Goal: Transaction & Acquisition: Obtain resource

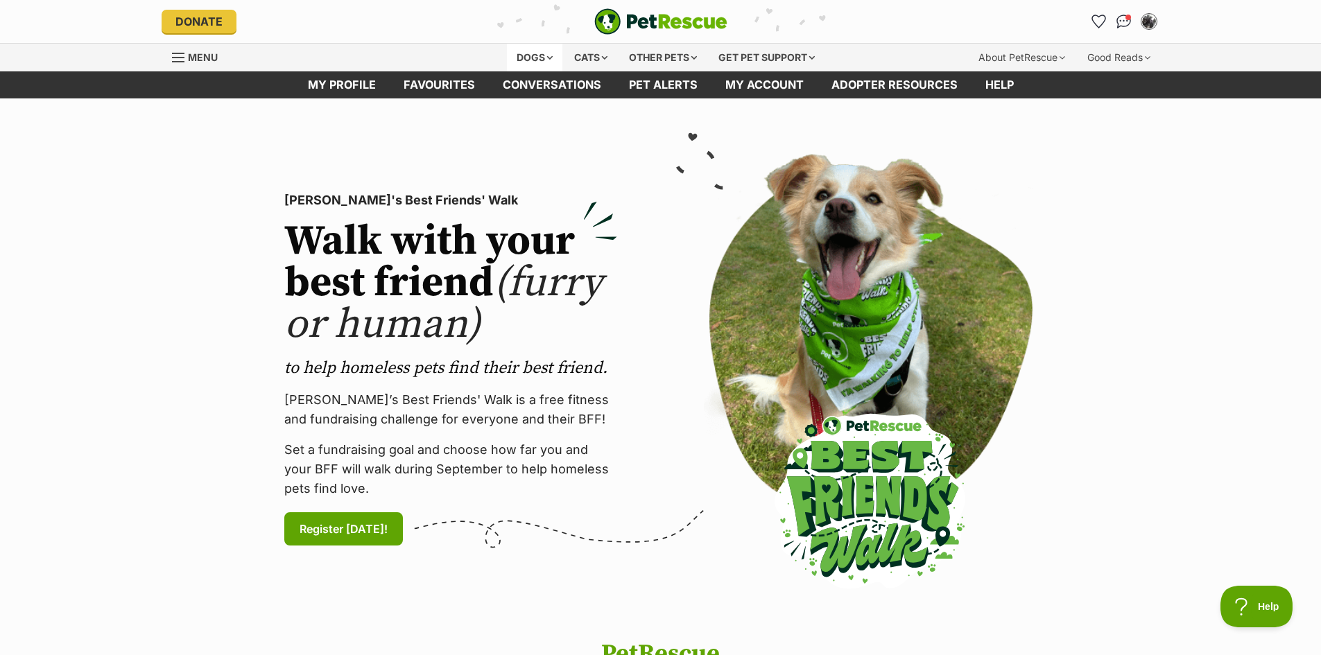
click at [533, 61] on div "Dogs" at bounding box center [534, 58] width 55 height 28
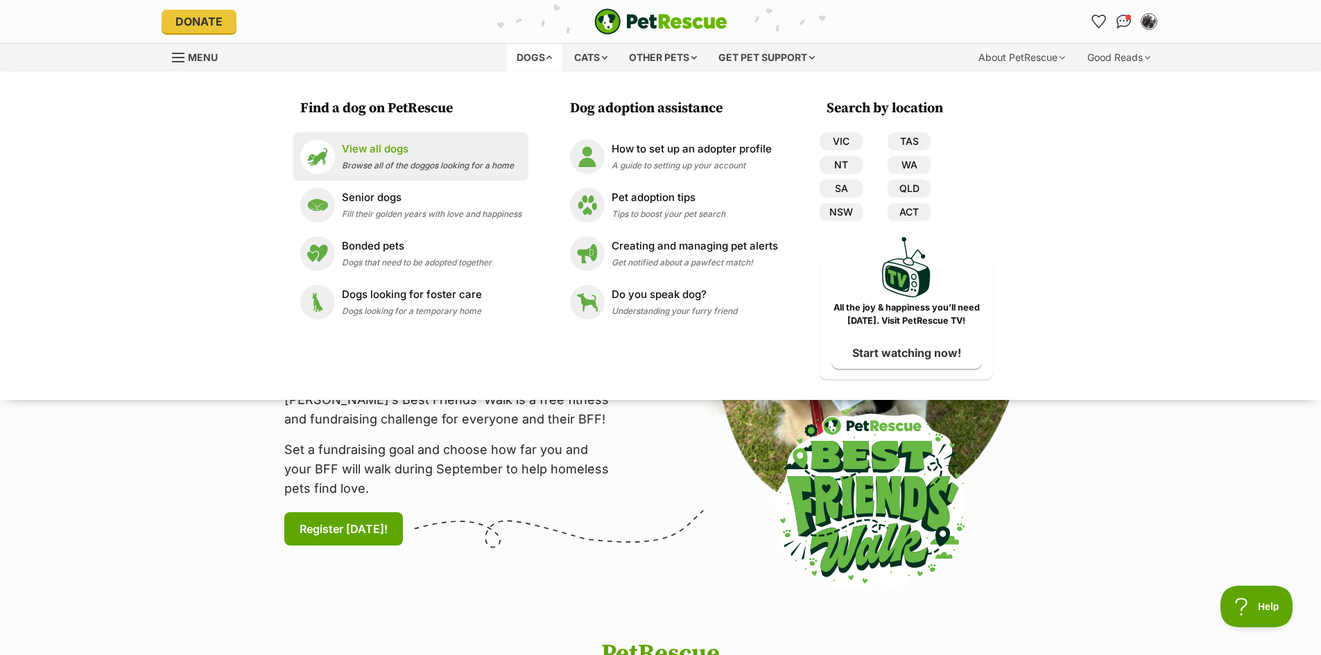
click at [364, 149] on p "View all dogs" at bounding box center [428, 149] width 172 height 16
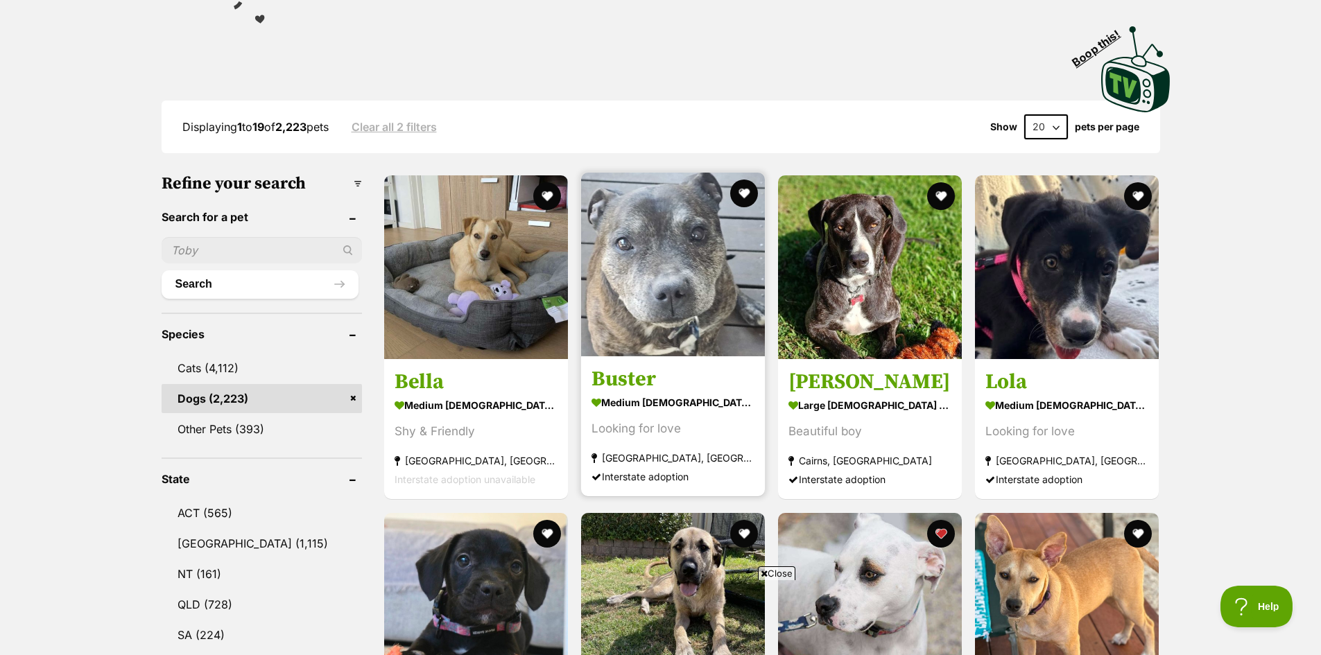
click at [691, 269] on img at bounding box center [673, 265] width 184 height 184
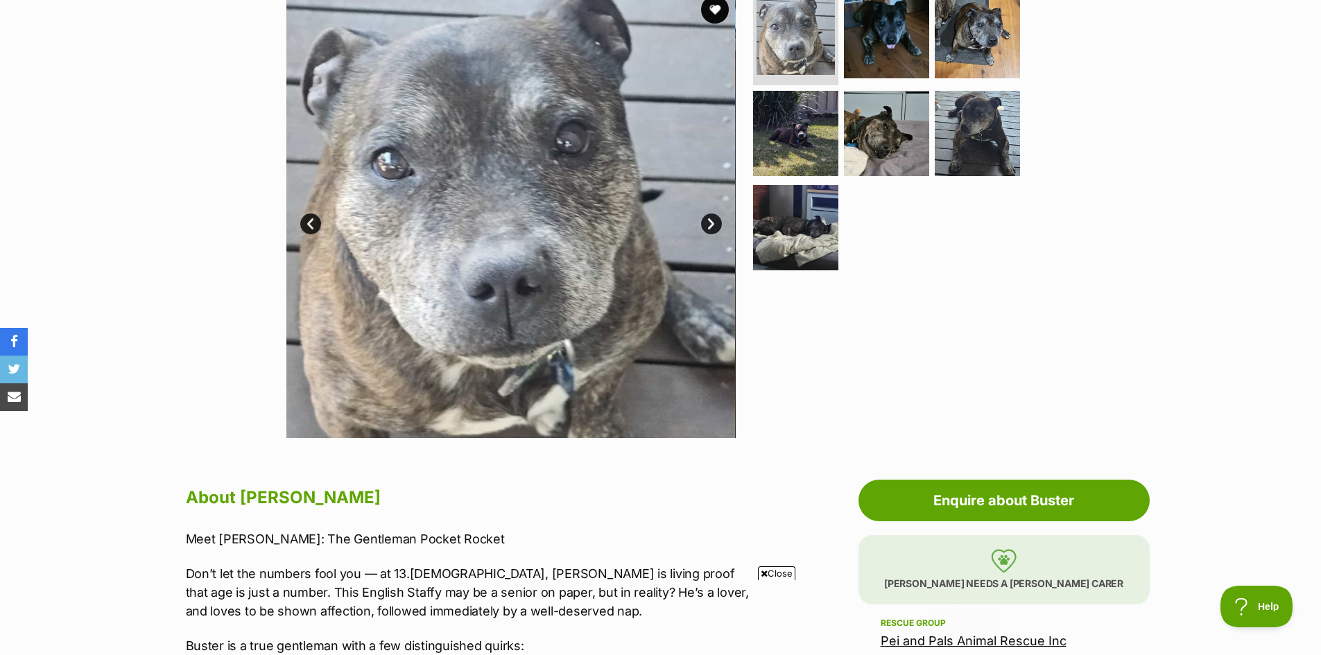
scroll to position [277, 0]
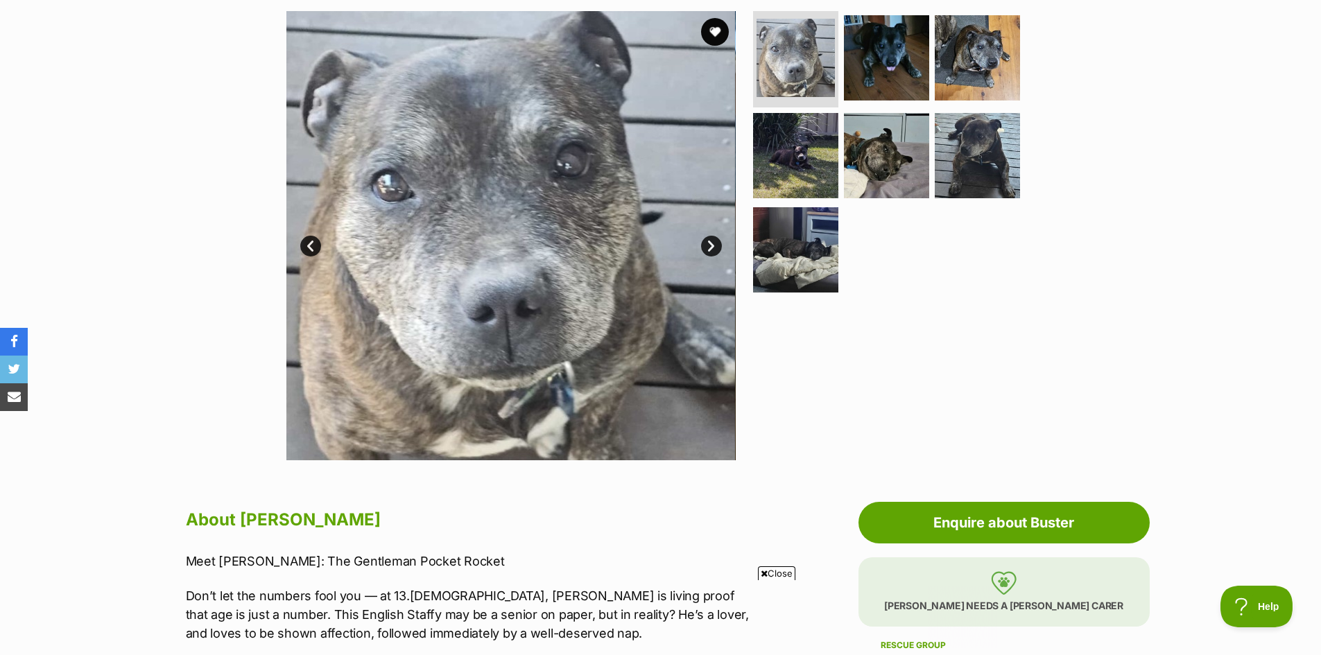
click at [710, 246] on link "Next" at bounding box center [711, 246] width 21 height 21
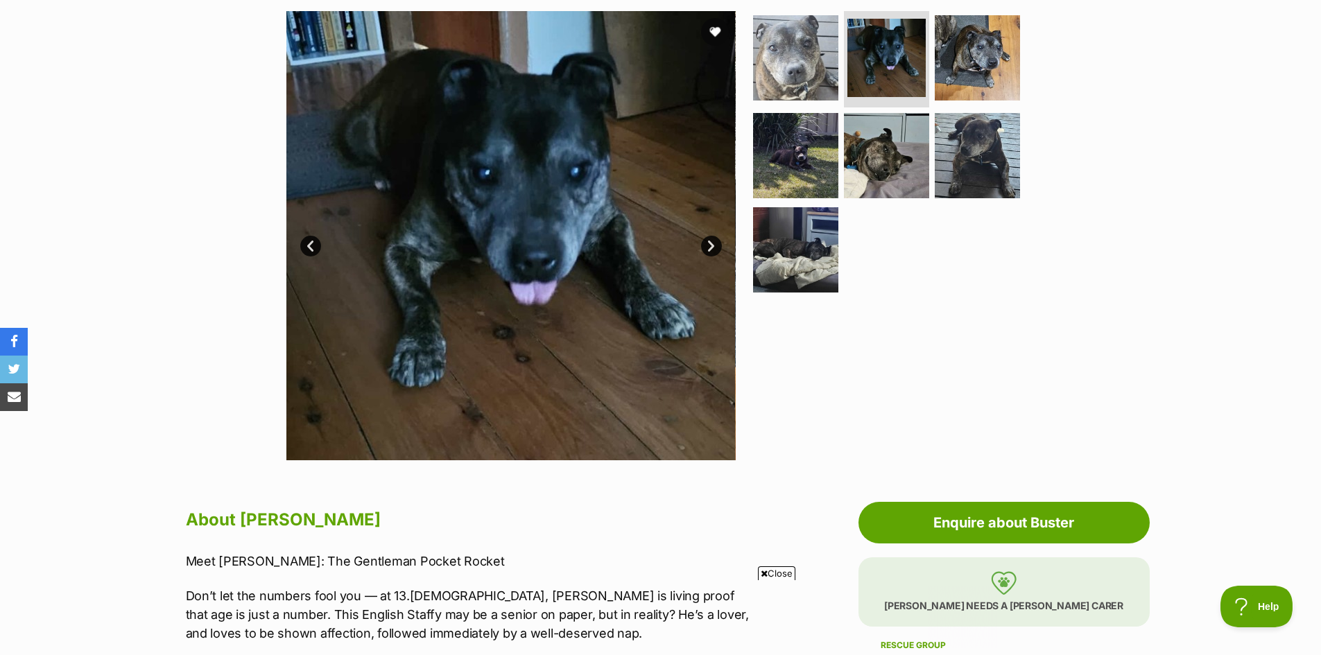
click at [710, 246] on link "Next" at bounding box center [711, 246] width 21 height 21
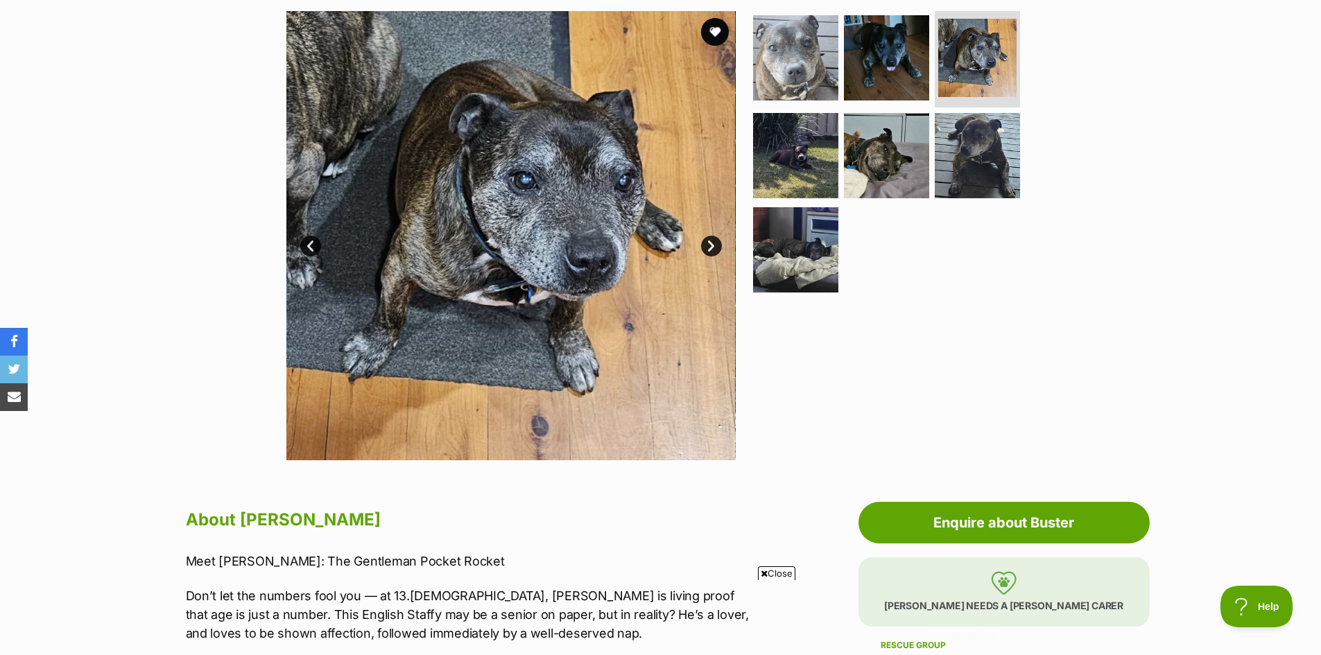
click at [710, 246] on link "Next" at bounding box center [711, 246] width 21 height 21
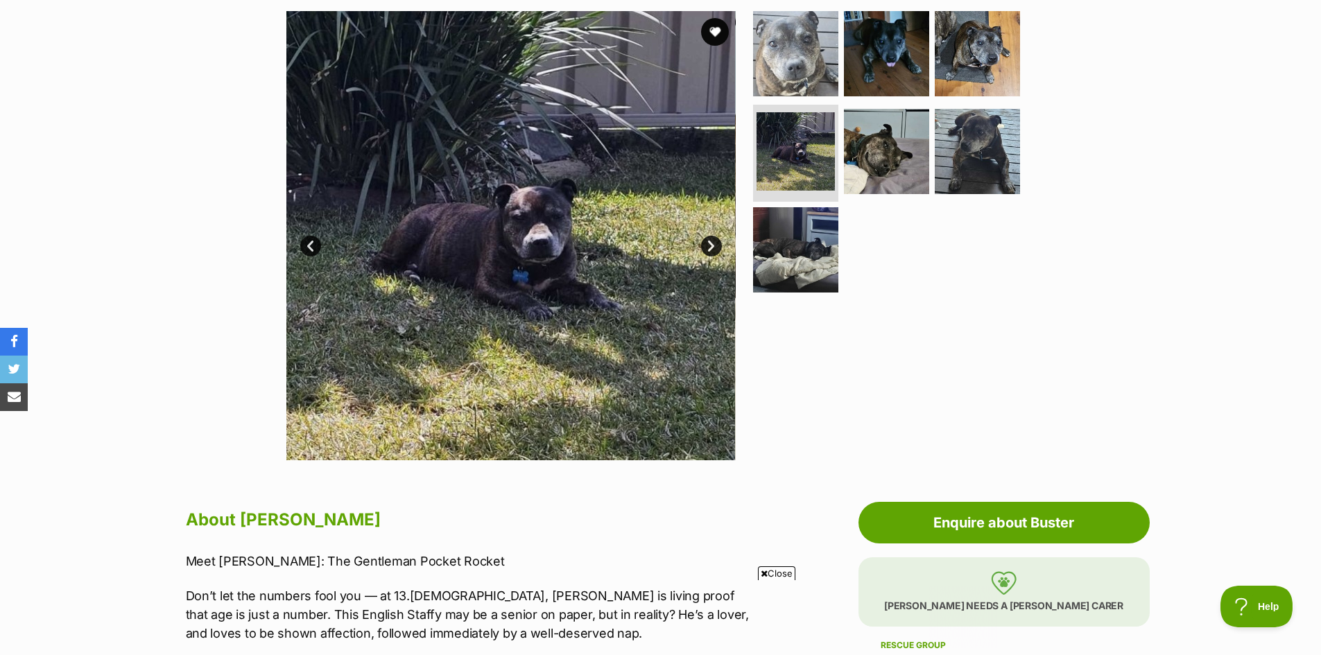
click at [710, 246] on link "Next" at bounding box center [711, 246] width 21 height 21
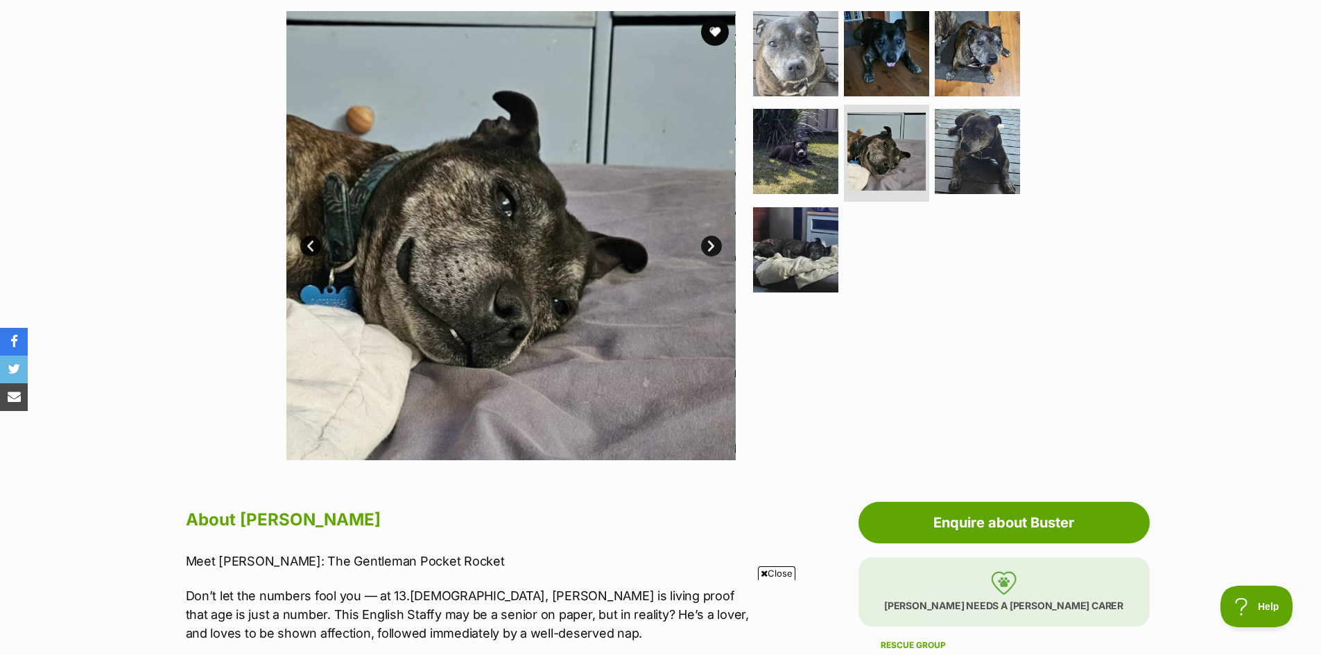
click at [710, 246] on link "Next" at bounding box center [711, 246] width 21 height 21
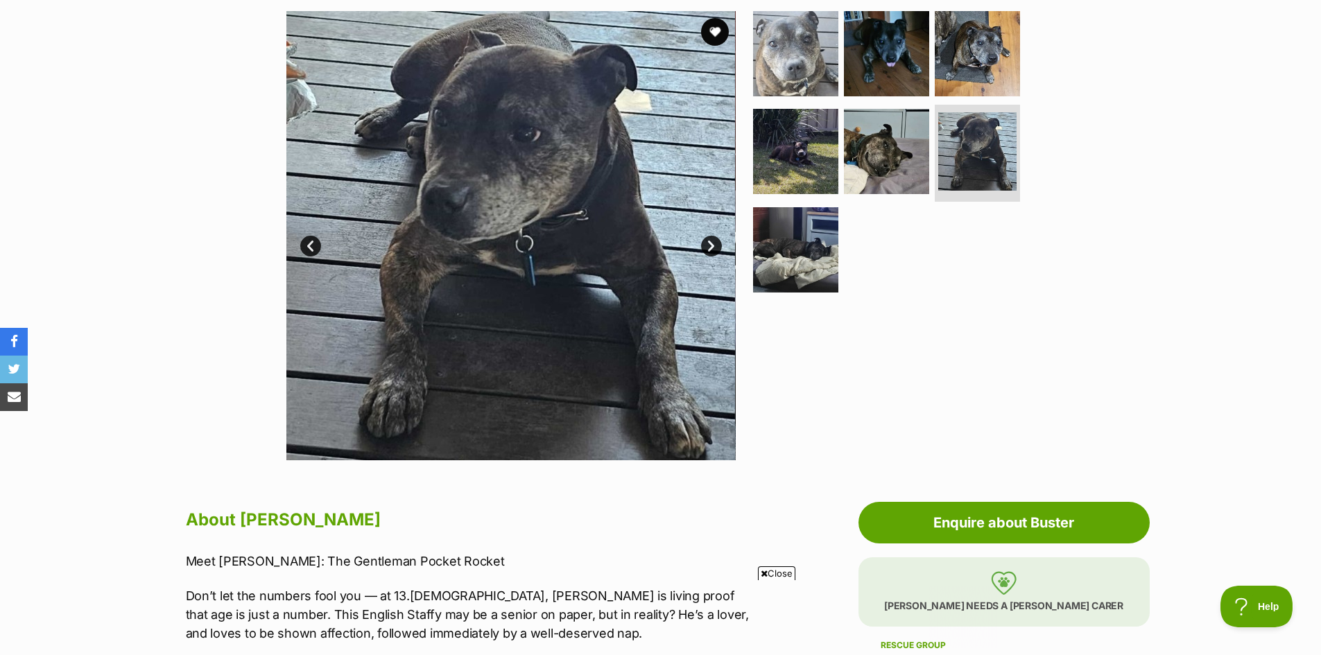
click at [710, 246] on link "Next" at bounding box center [711, 246] width 21 height 21
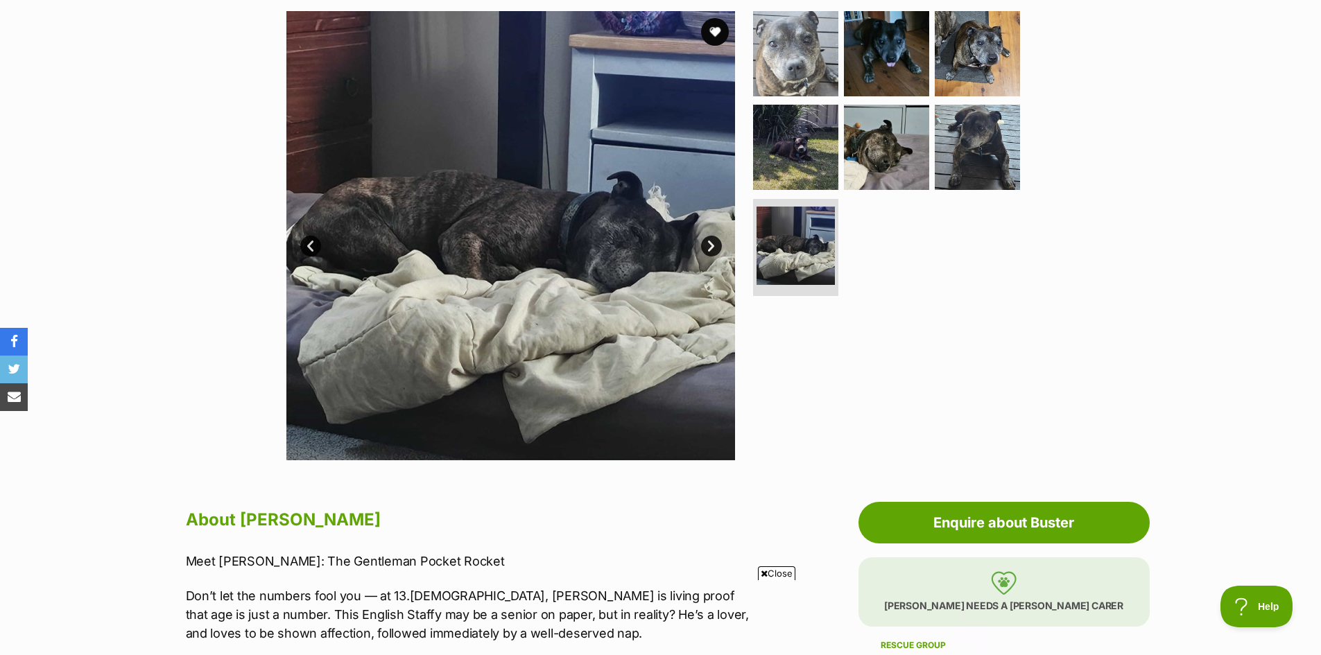
click at [715, 246] on link "Next" at bounding box center [711, 246] width 21 height 21
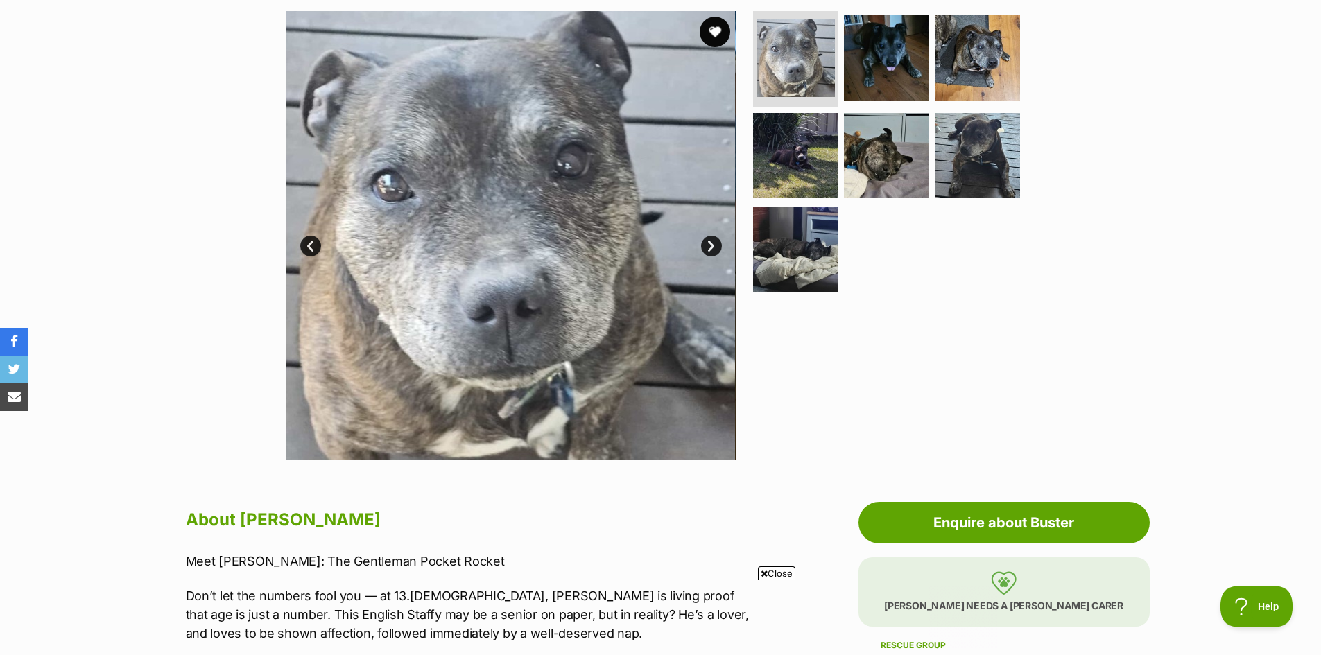
click at [711, 35] on button "favourite" at bounding box center [715, 32] width 31 height 31
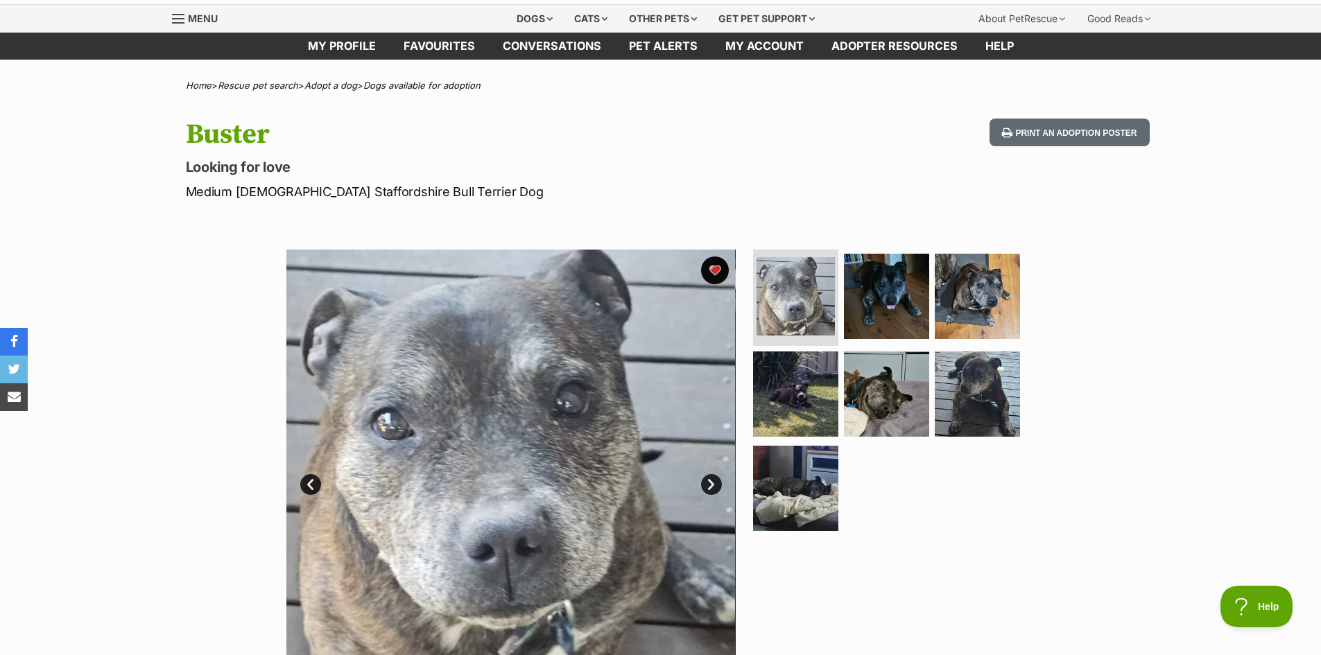
scroll to position [0, 0]
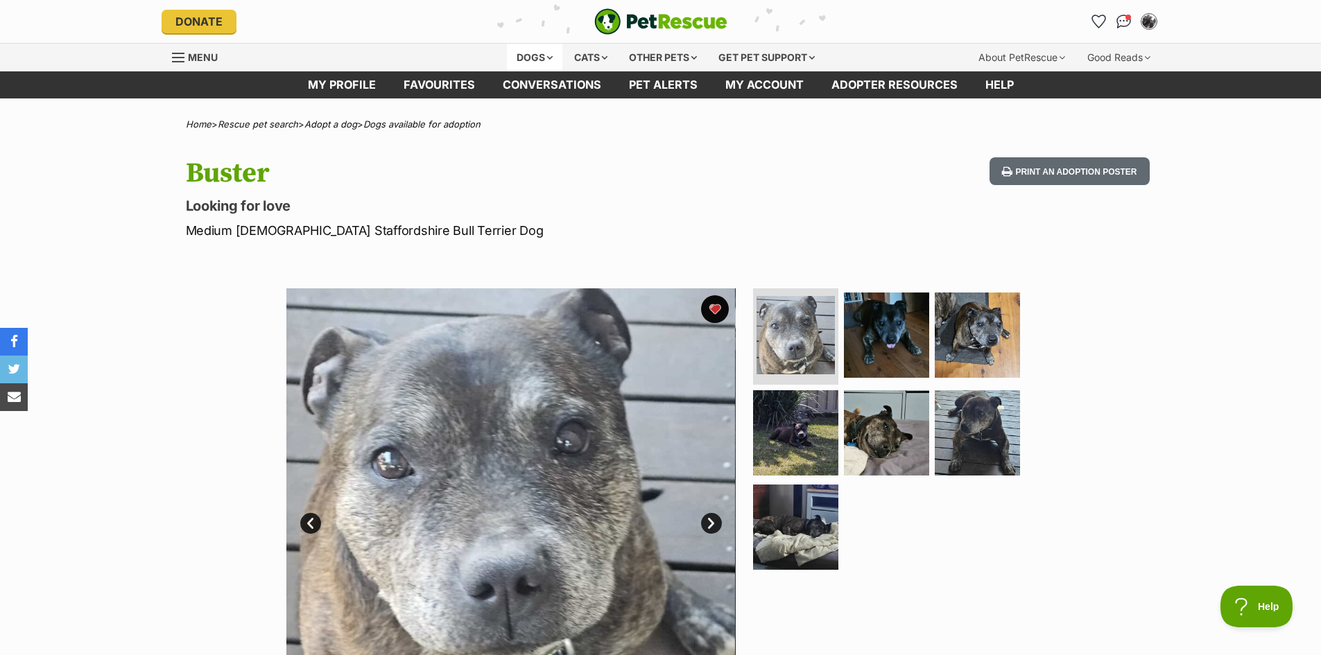
click at [528, 58] on div "Dogs" at bounding box center [534, 58] width 55 height 28
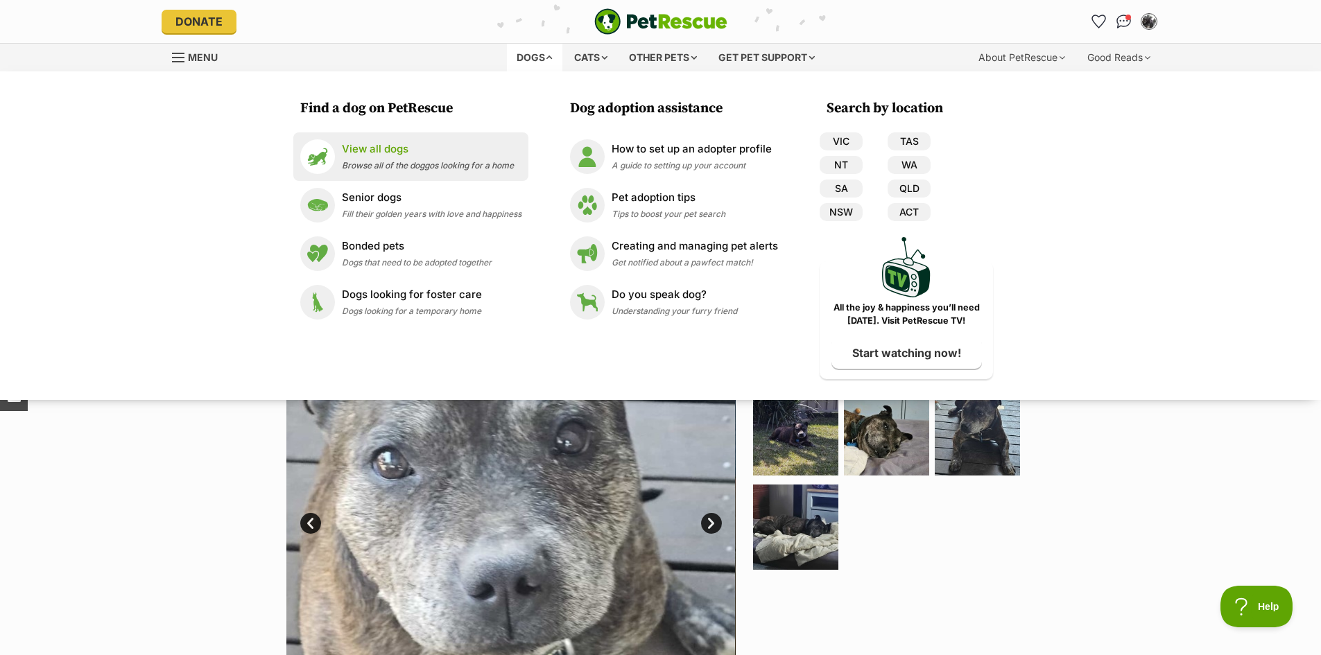
click at [366, 148] on p "View all dogs" at bounding box center [428, 149] width 172 height 16
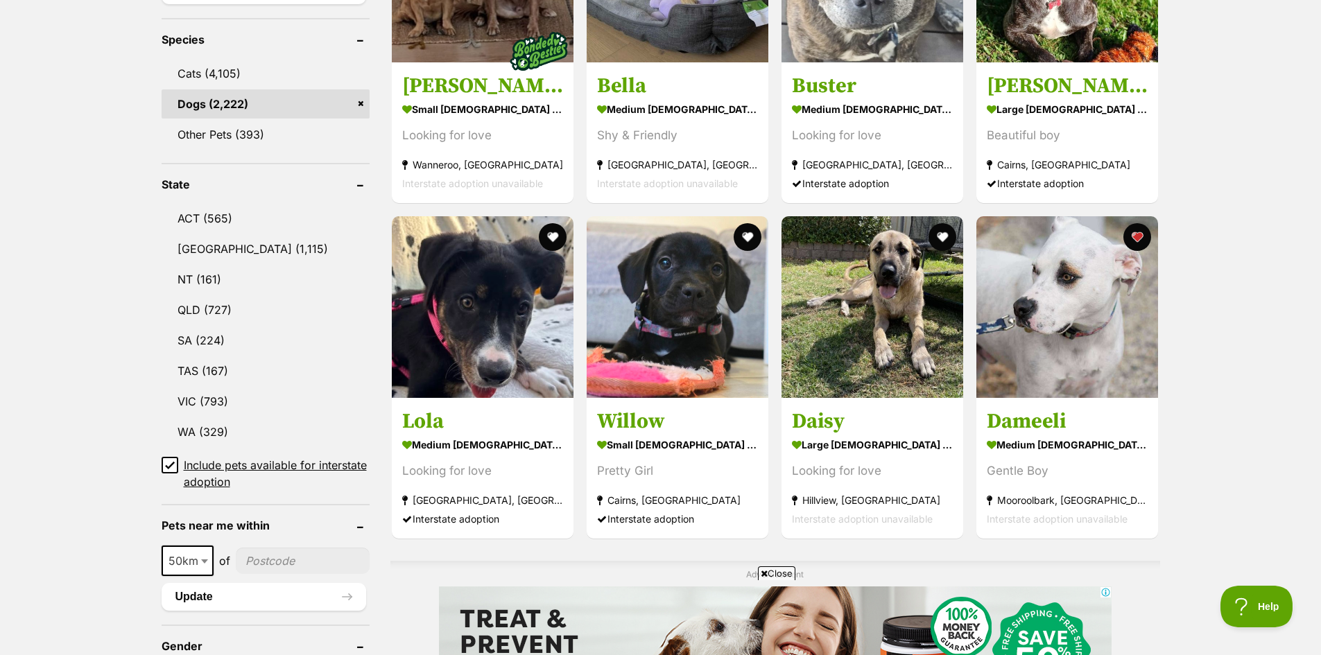
scroll to position [624, 0]
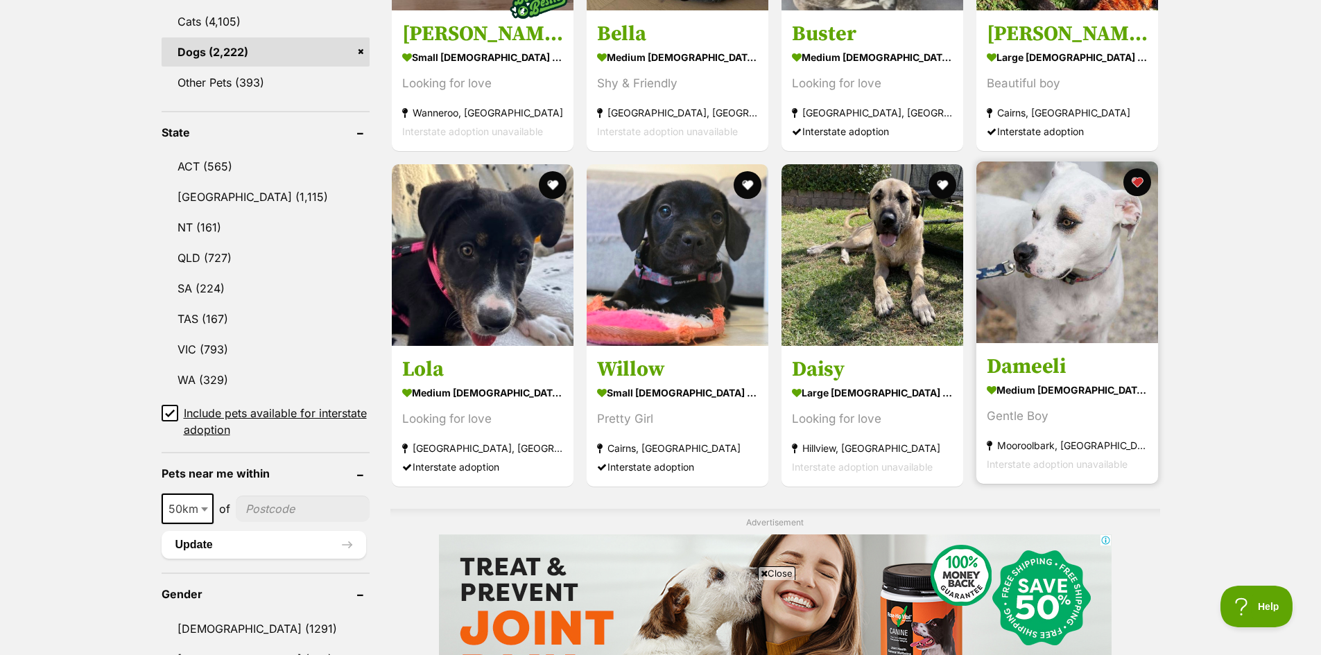
click at [1064, 266] on img at bounding box center [1068, 253] width 182 height 182
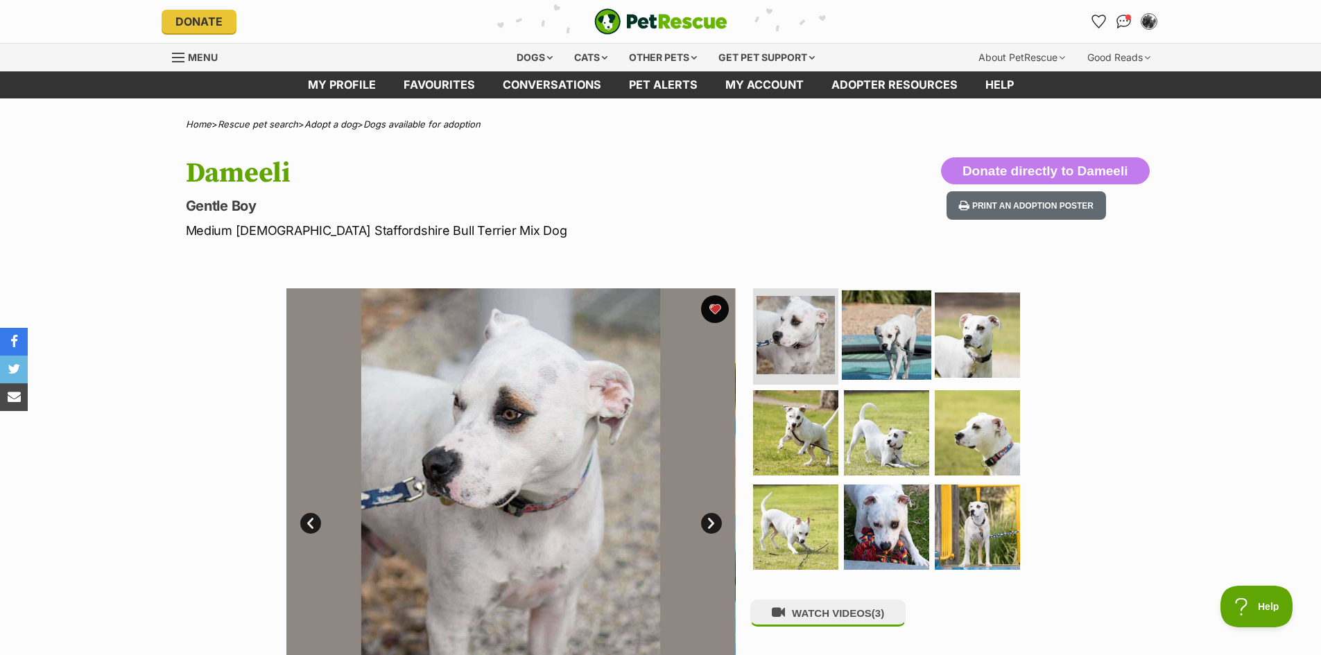
click at [910, 350] on img at bounding box center [886, 334] width 89 height 89
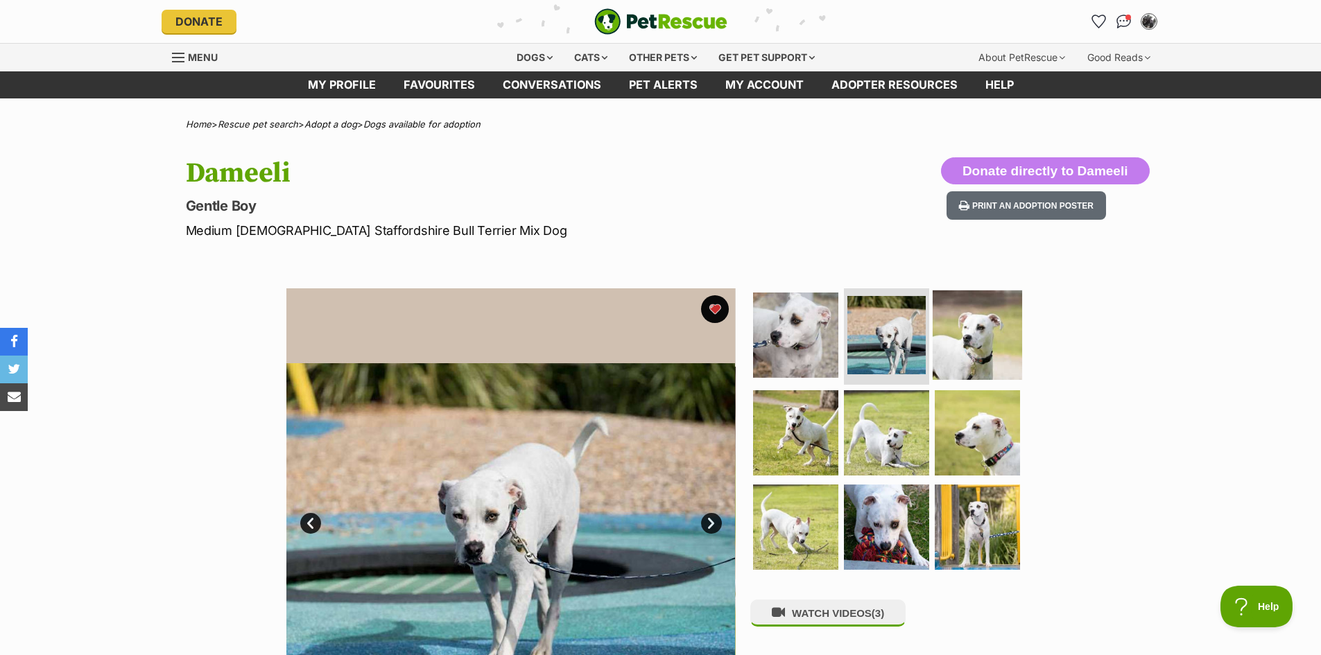
click at [983, 348] on img at bounding box center [977, 334] width 89 height 89
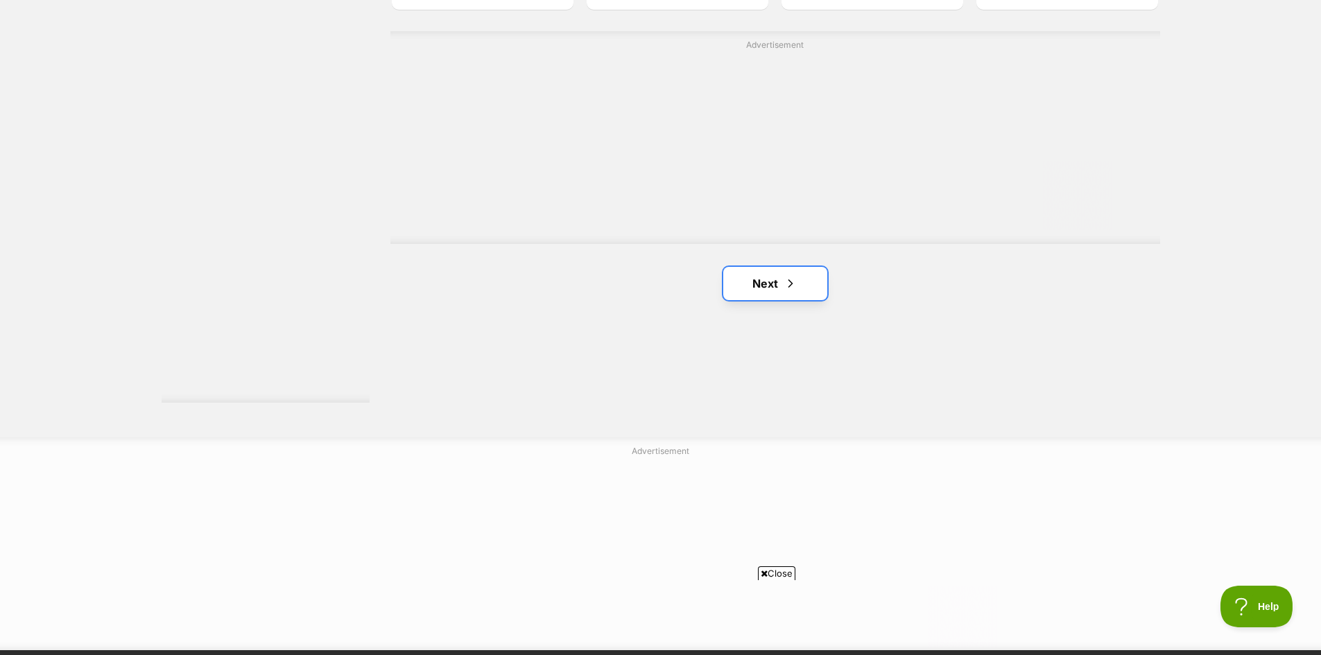
click at [777, 276] on link "Next" at bounding box center [775, 283] width 104 height 33
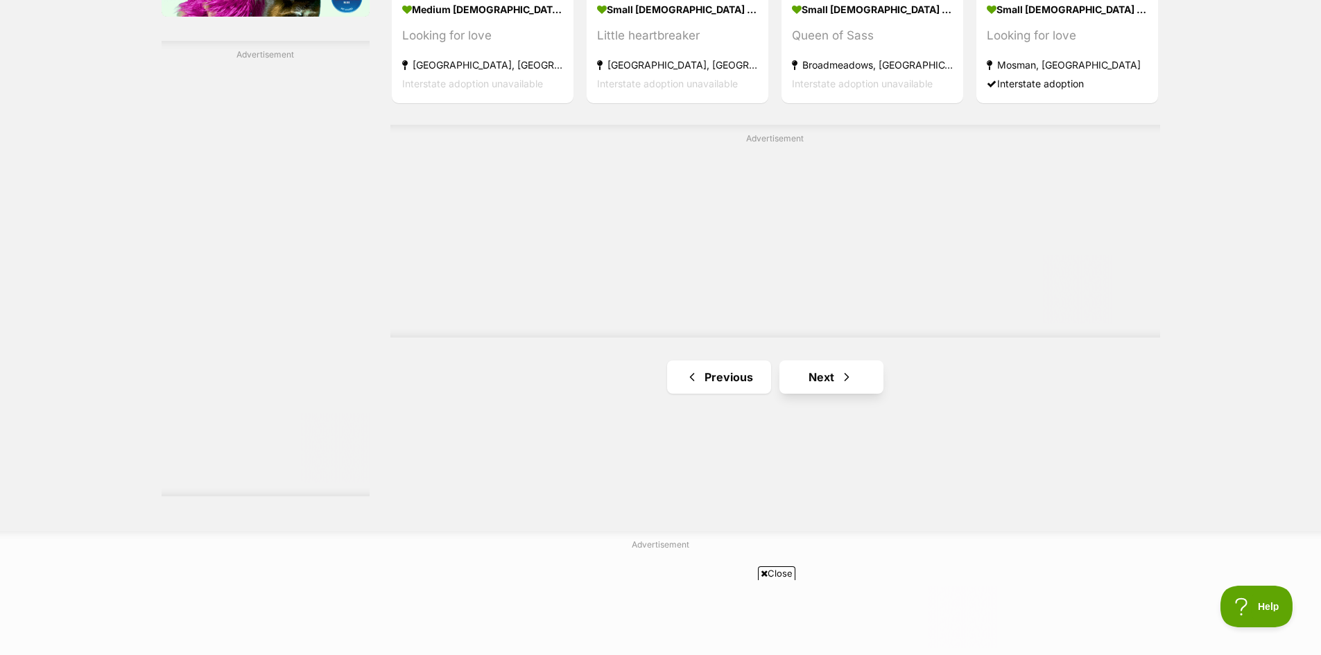
scroll to position [2427, 0]
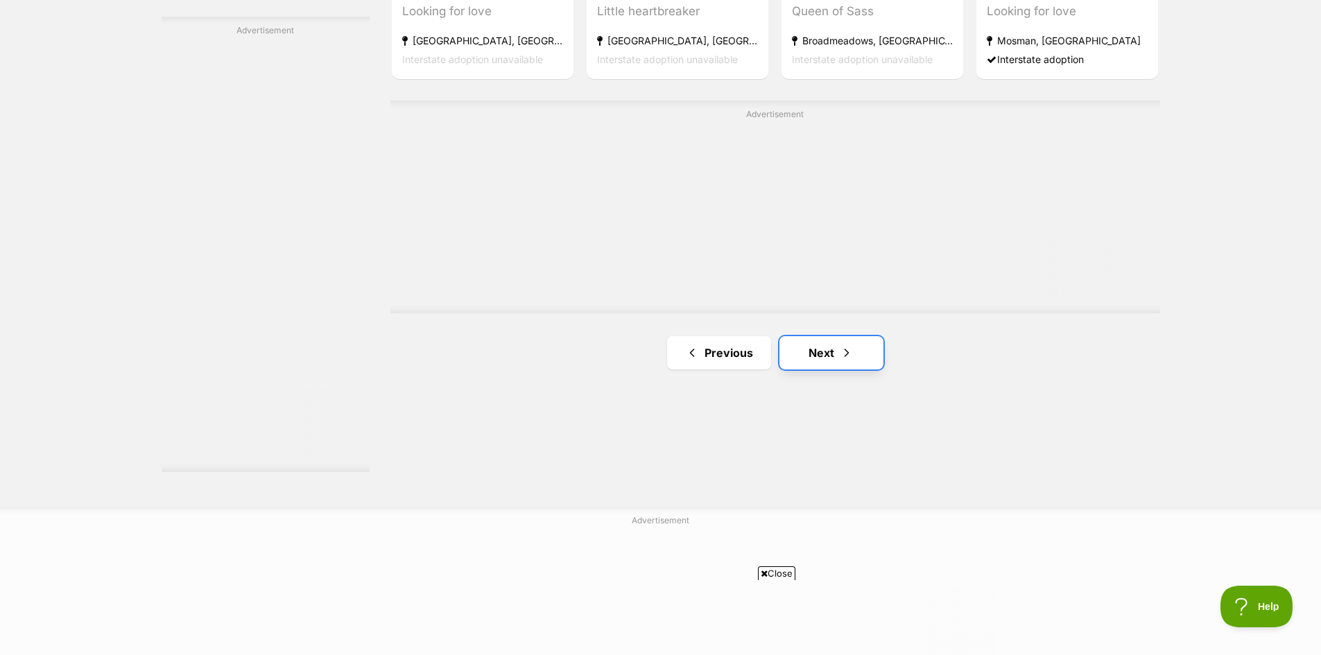
click at [819, 350] on link "Next" at bounding box center [832, 352] width 104 height 33
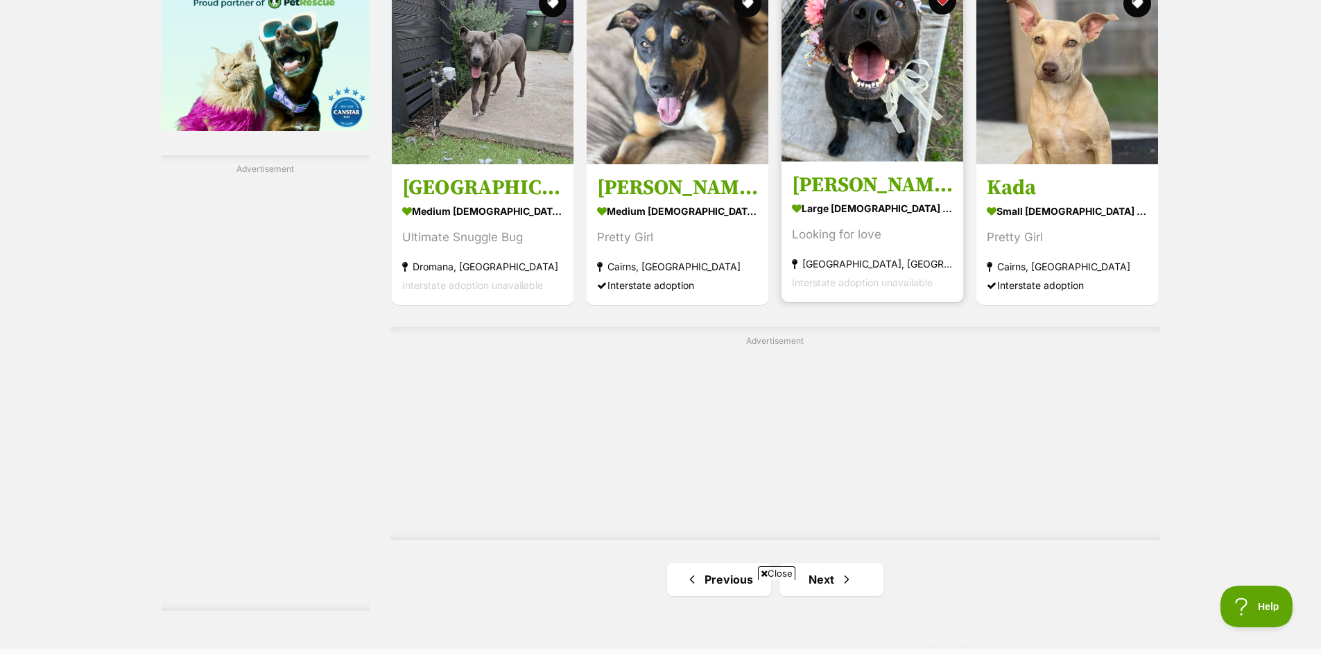
scroll to position [2427, 0]
